Goal: Ask a question: Seek information or help from site administrators or community

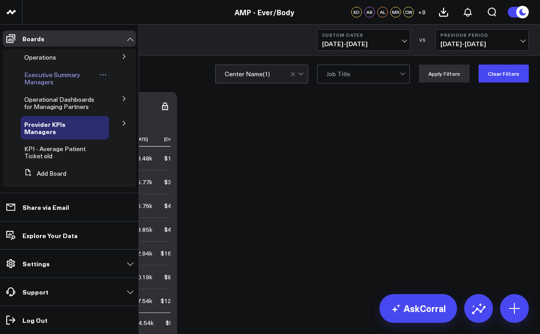
click at [31, 81] on span "Executive Summary Managers" at bounding box center [52, 78] width 56 height 16
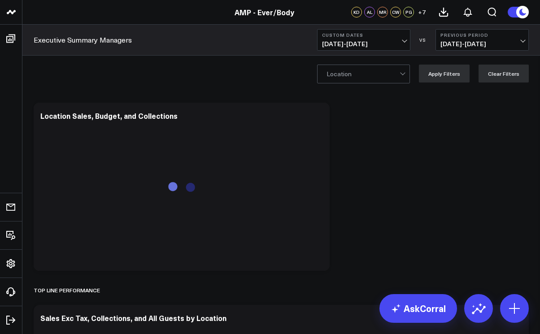
click at [405, 74] on div at bounding box center [402, 72] width 5 height 5
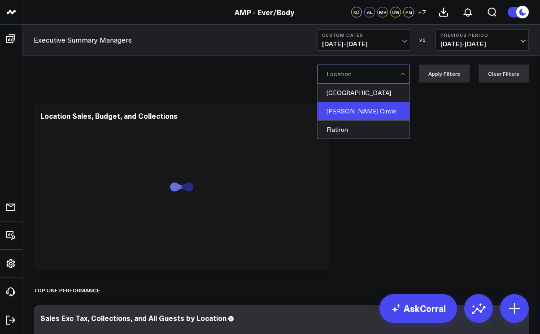
click at [389, 110] on div "[PERSON_NAME] Circle" at bounding box center [364, 111] width 92 height 18
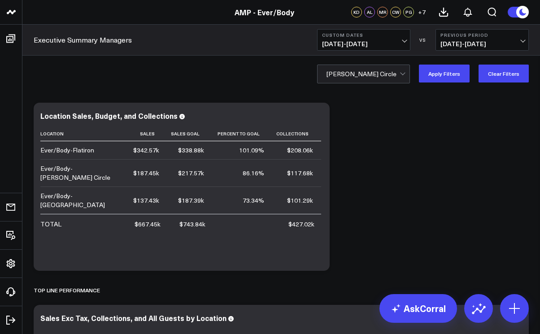
click at [404, 40] on span "[DATE] - [DATE]" at bounding box center [363, 43] width 83 height 7
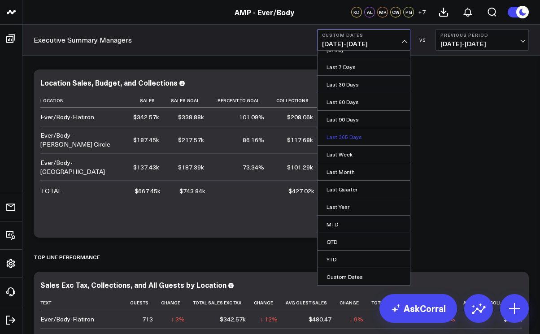
scroll to position [34, 0]
click at [341, 275] on link "Custom Dates" at bounding box center [364, 276] width 92 height 17
select select "8"
select select "2025"
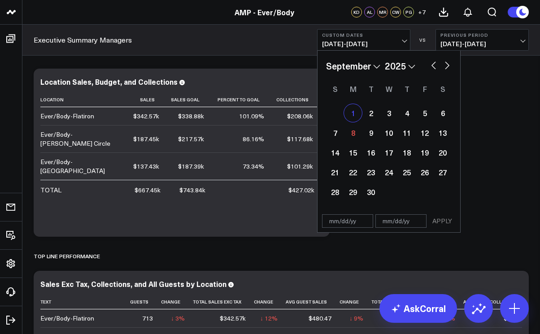
click at [357, 113] on div "1" at bounding box center [353, 113] width 18 height 18
type input "[DATE]"
select select "8"
select select "2025"
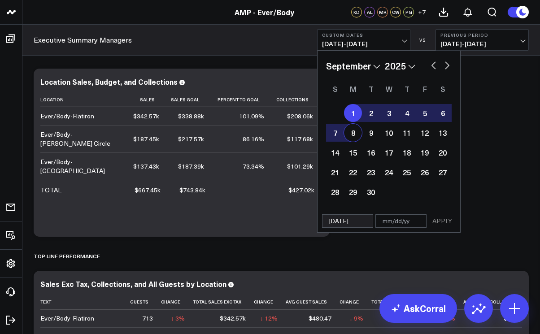
click at [354, 135] on div "8" at bounding box center [353, 133] width 18 height 18
type input "[DATE]"
select select "8"
select select "2025"
click at [443, 220] on button "APPLY" at bounding box center [442, 221] width 27 height 13
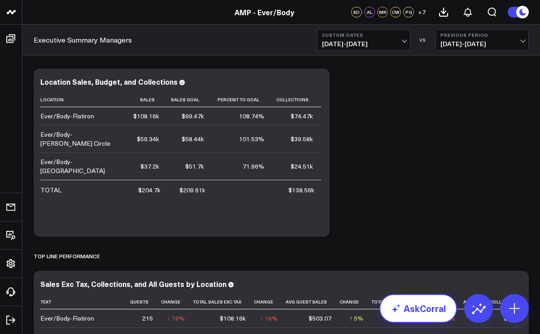
click at [420, 321] on link "AskCorral" at bounding box center [419, 308] width 78 height 29
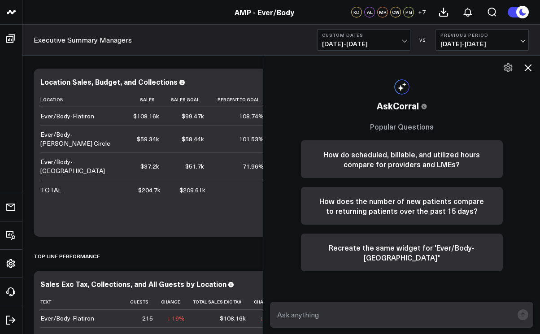
click at [367, 310] on textarea at bounding box center [394, 315] width 238 height 16
type textarea "retail sales for [PERSON_NAME] circle for september"
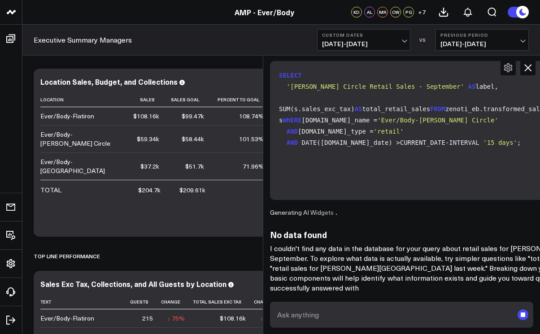
scroll to position [152, 0]
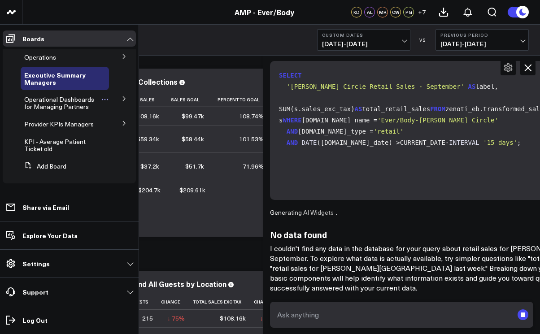
click at [33, 106] on span "Operational Dashboards for Managing Partners" at bounding box center [59, 103] width 70 height 16
click at [45, 104] on span "Operational Dashboards for Managing Partners" at bounding box center [59, 103] width 70 height 16
click at [122, 99] on icon at bounding box center [124, 98] width 5 height 5
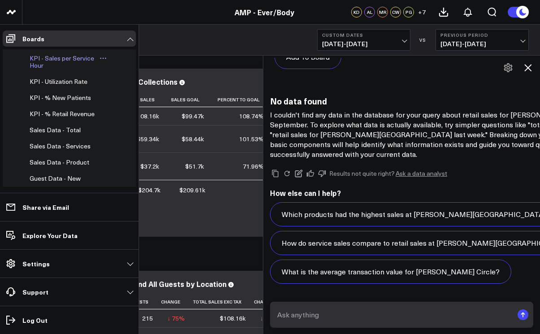
scroll to position [94, 0]
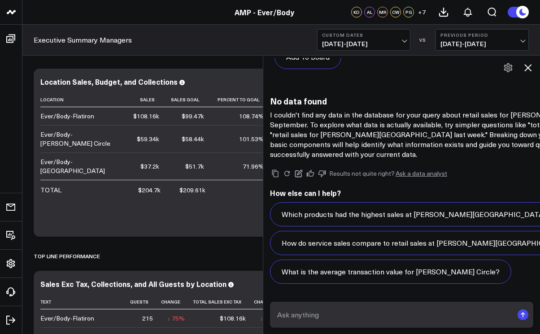
click at [308, 321] on textarea at bounding box center [394, 315] width 238 height 16
type textarea "retail sales"
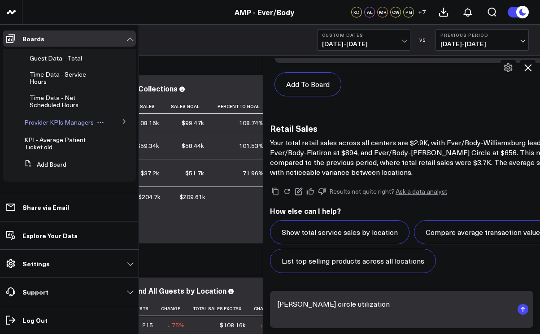
scroll to position [2006, 0]
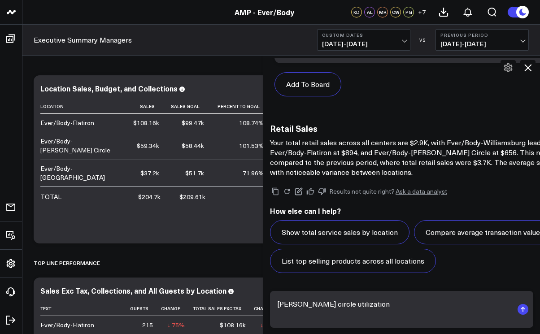
type textarea "[PERSON_NAME] circle utilization"
click at [525, 311] on rect "submit" at bounding box center [523, 309] width 11 height 11
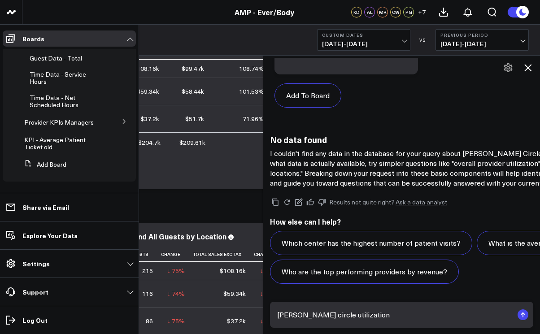
scroll to position [83, 0]
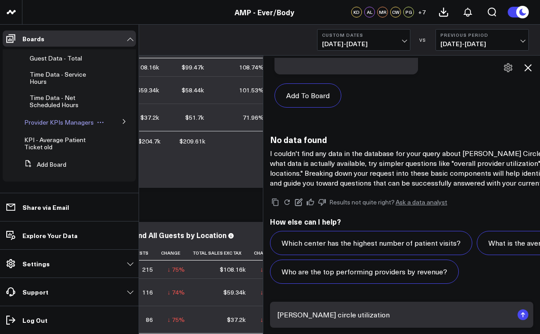
click at [42, 124] on span "Provider KPIs Managers" at bounding box center [59, 122] width 70 height 9
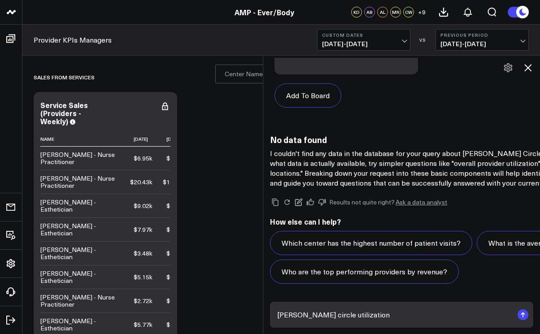
click at [299, 318] on textarea "[PERSON_NAME] circle utilization" at bounding box center [394, 315] width 238 height 16
type textarea "[PERSON_NAME] circle utilization"
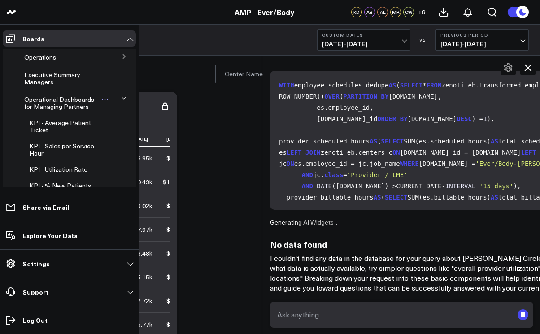
click at [44, 106] on span "Operational Dashboards for Managing Partners" at bounding box center [59, 103] width 70 height 16
click at [75, 104] on span "Operational Dashboards for Managing Partners" at bounding box center [59, 103] width 70 height 16
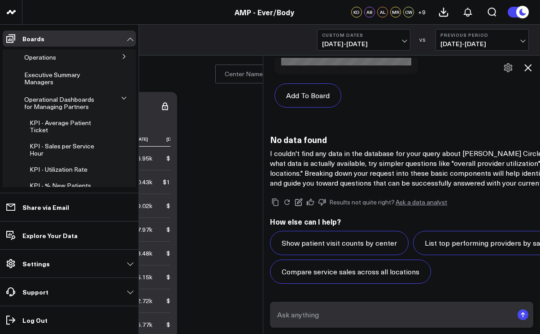
scroll to position [4132, 0]
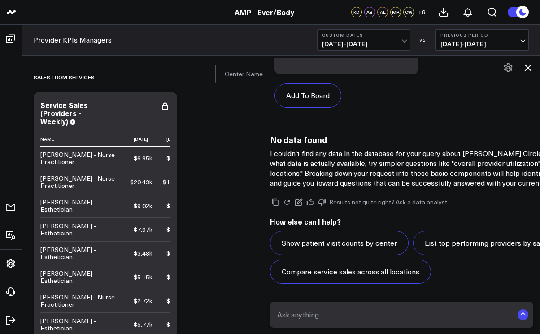
click at [285, 312] on textarea at bounding box center [394, 315] width 238 height 16
type textarea "[PERSON_NAME] circle utilization"
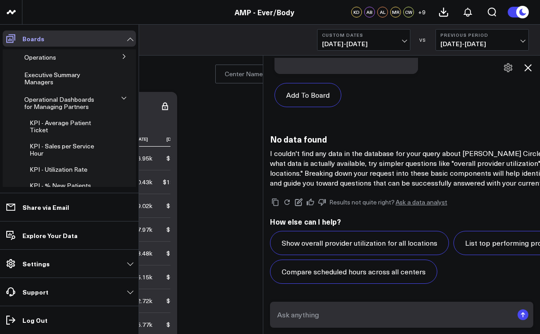
click at [43, 40] on p "Boards" at bounding box center [33, 38] width 22 height 7
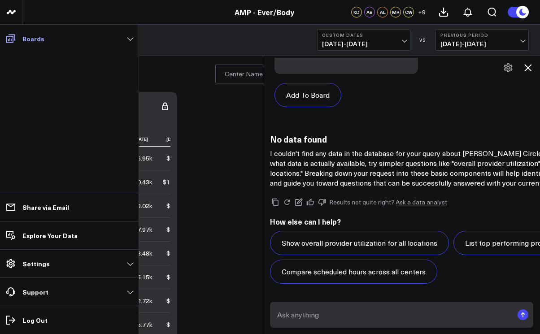
click at [43, 40] on p "Boards" at bounding box center [33, 38] width 22 height 7
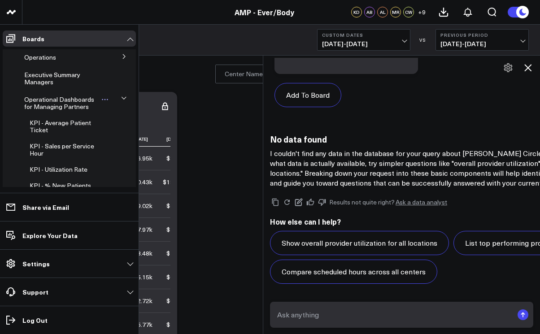
click at [50, 101] on span "Operational Dashboards for Managing Partners" at bounding box center [59, 103] width 70 height 16
click at [122, 97] on icon at bounding box center [124, 98] width 4 height 2
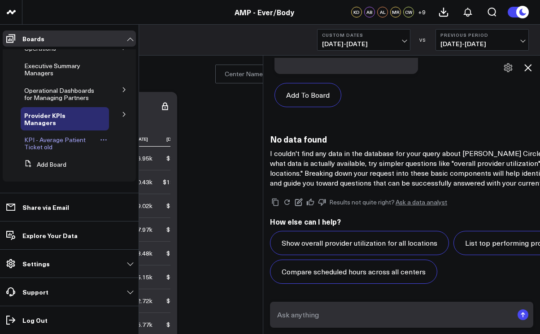
scroll to position [0, 0]
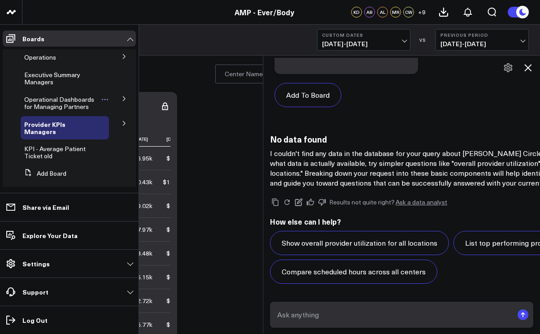
click at [59, 105] on span "Operational Dashboards for Managing Partners" at bounding box center [59, 103] width 70 height 16
click at [47, 81] on span "Executive Summary Managers" at bounding box center [52, 78] width 56 height 16
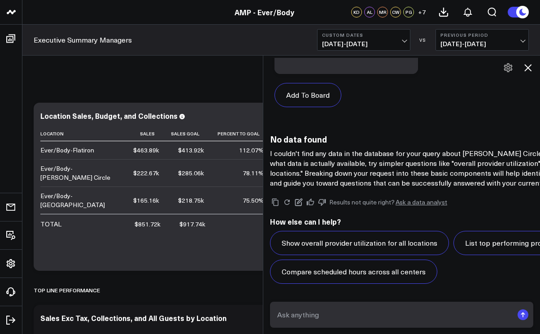
click at [302, 316] on textarea at bounding box center [394, 315] width 238 height 16
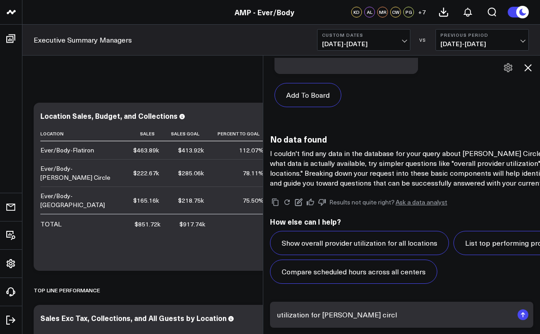
type textarea "utilization for [PERSON_NAME] circle"
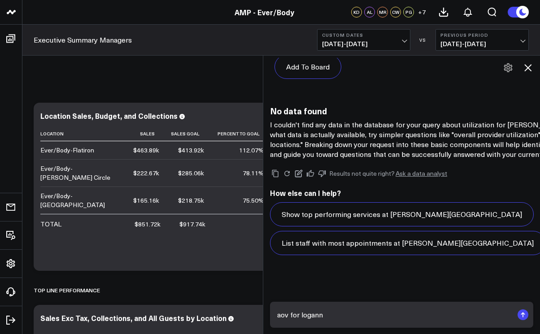
scroll to position [5829, 0]
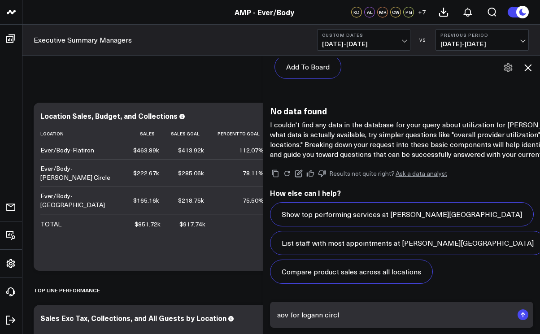
type textarea "aov for logann circle"
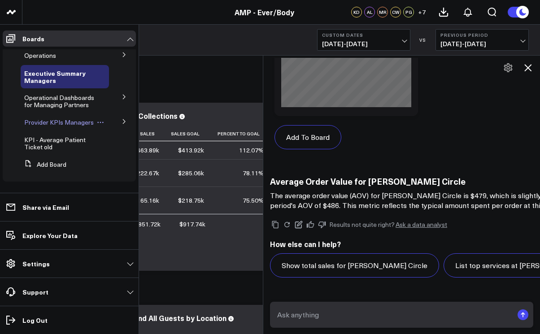
scroll to position [7058, 0]
